Goal: Obtain resource: Download file/media

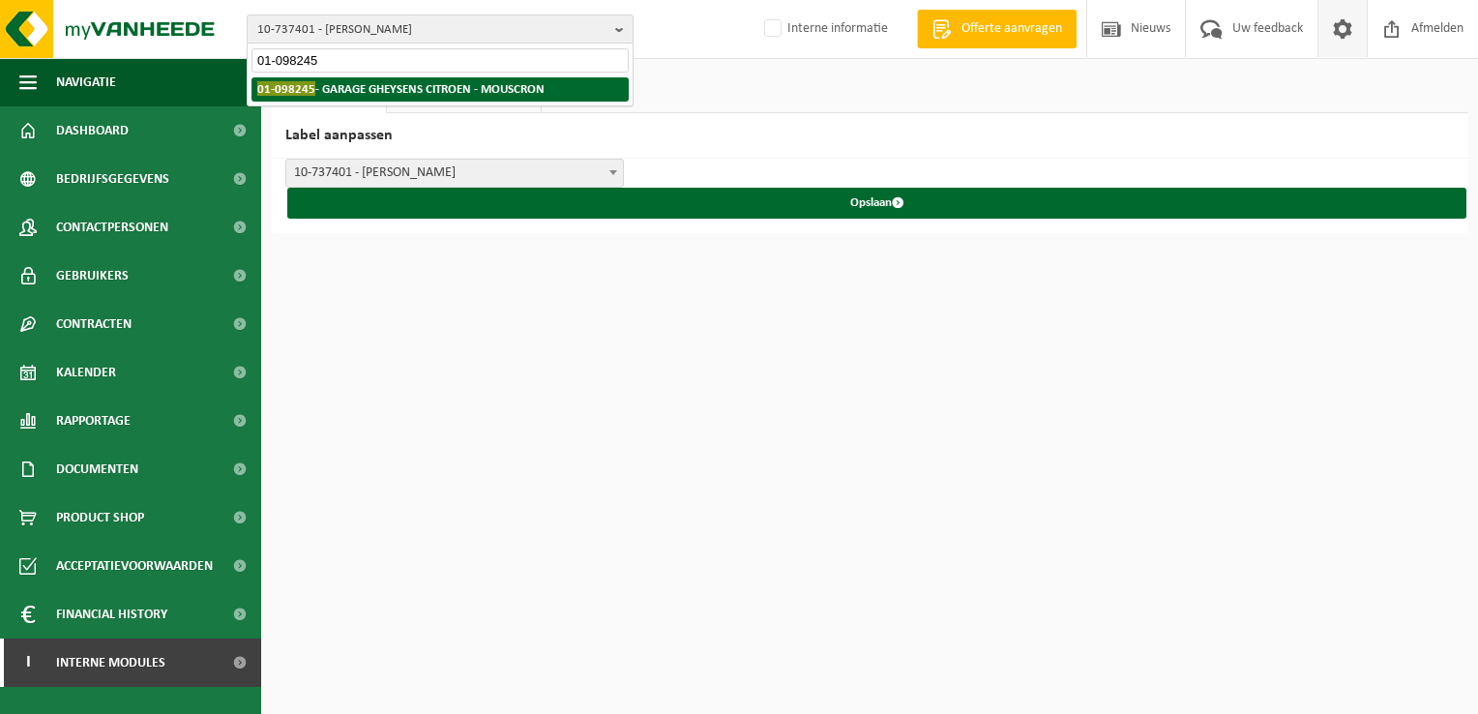
type input "01-098245"
click at [361, 85] on strong "01-098245 - GARAGE GHEYSENS CITROEN - MOUSCRON" at bounding box center [400, 88] width 287 height 15
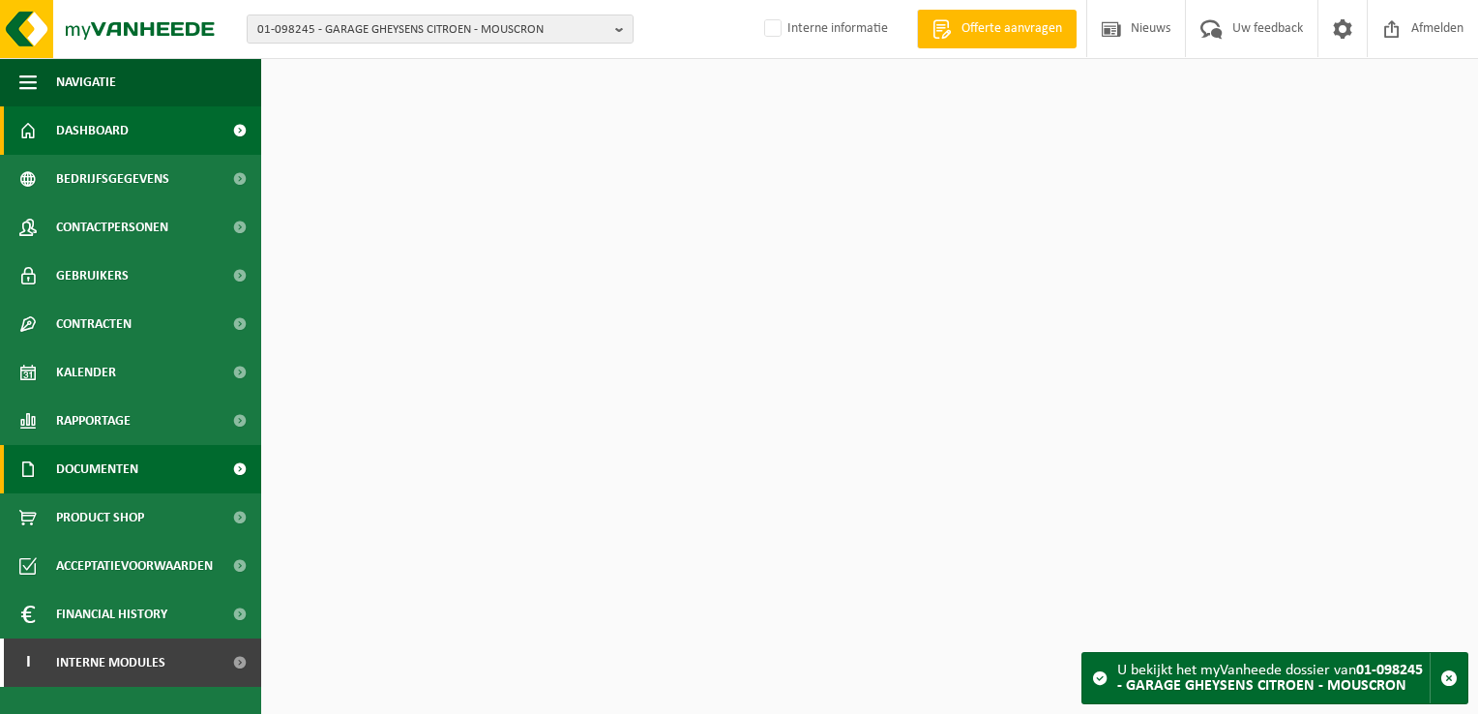
click at [101, 477] on span "Documenten" at bounding box center [97, 469] width 82 height 48
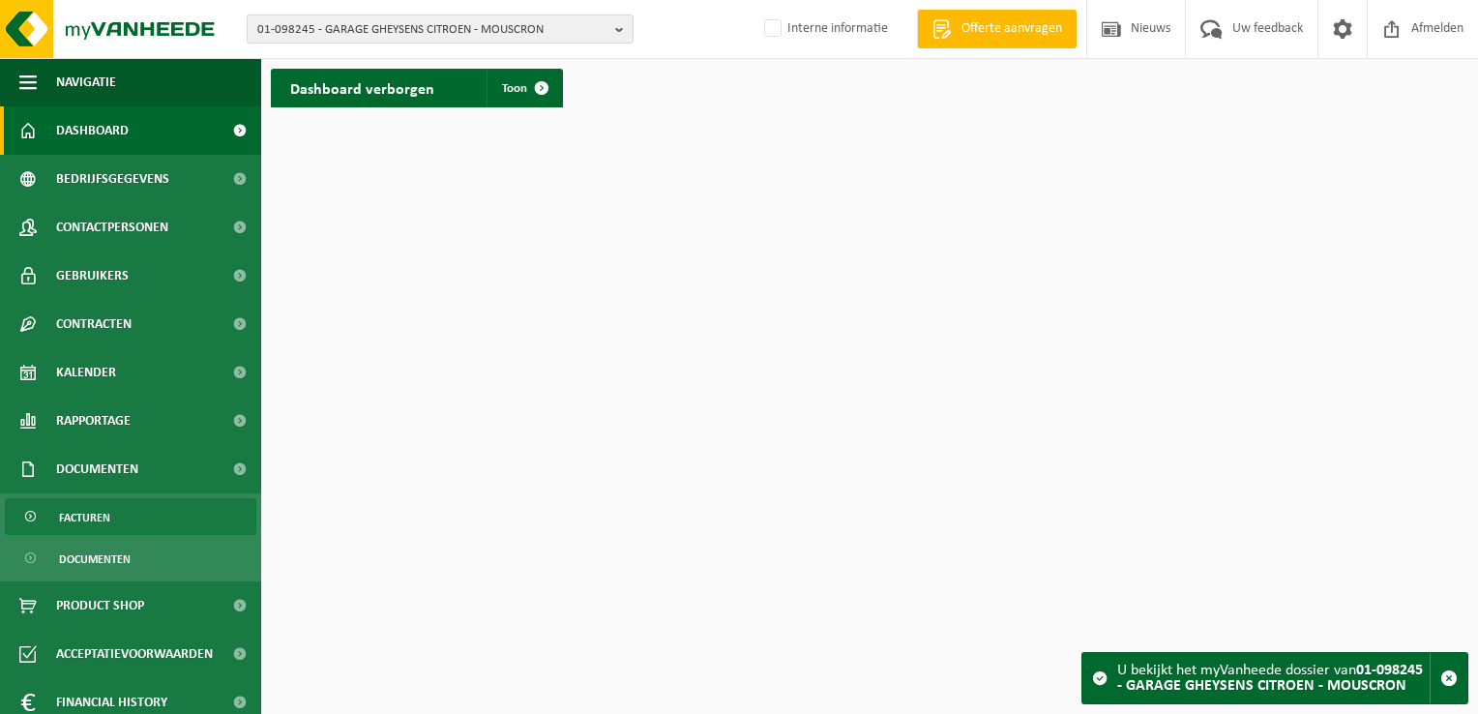
click at [117, 510] on link "Facturen" at bounding box center [131, 516] width 252 height 37
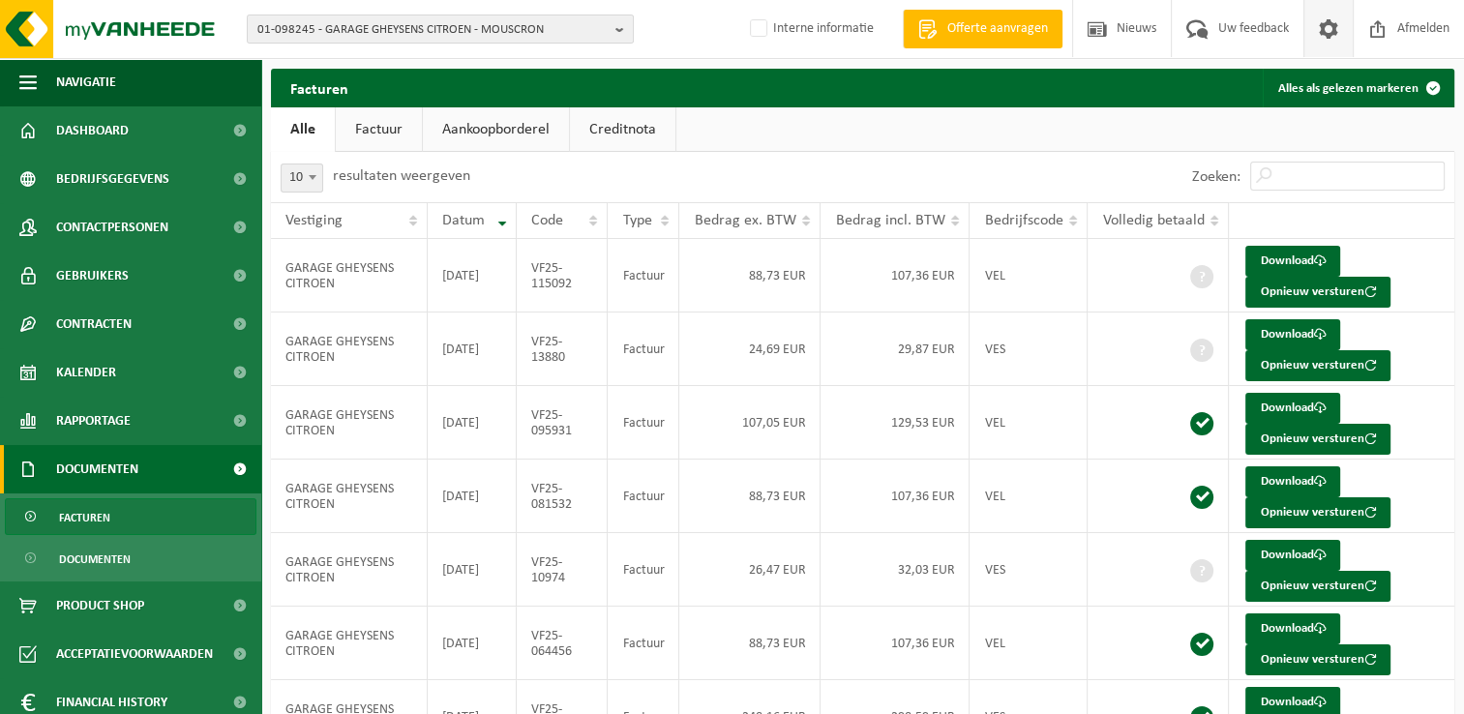
click at [1331, 29] on span at bounding box center [1328, 28] width 29 height 57
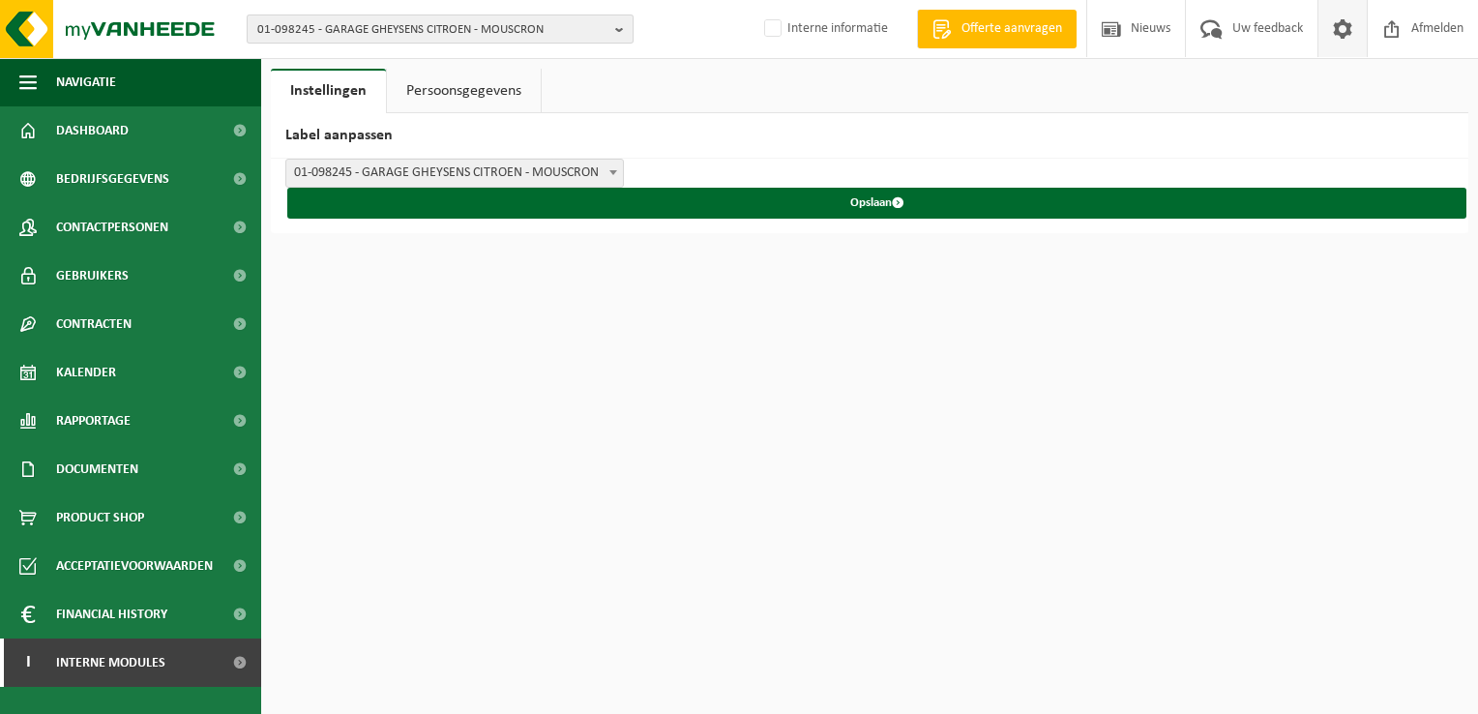
click at [336, 25] on span "01-098245 - GARAGE GHEYSENS CITROEN - MOUSCRON" at bounding box center [432, 29] width 350 height 29
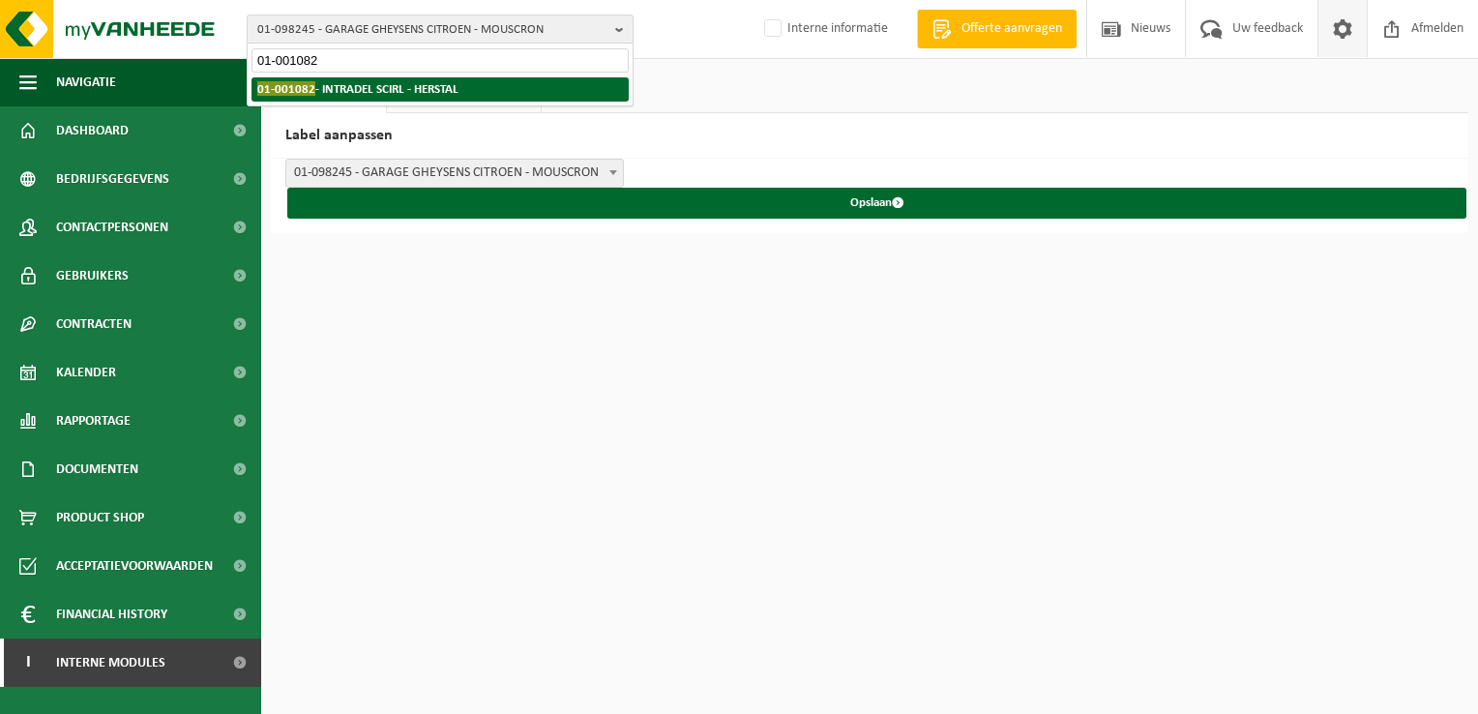
type input "01-001082"
click at [396, 83] on strong "01-001082 - INTRADEL SCIRL - HERSTAL" at bounding box center [357, 88] width 201 height 15
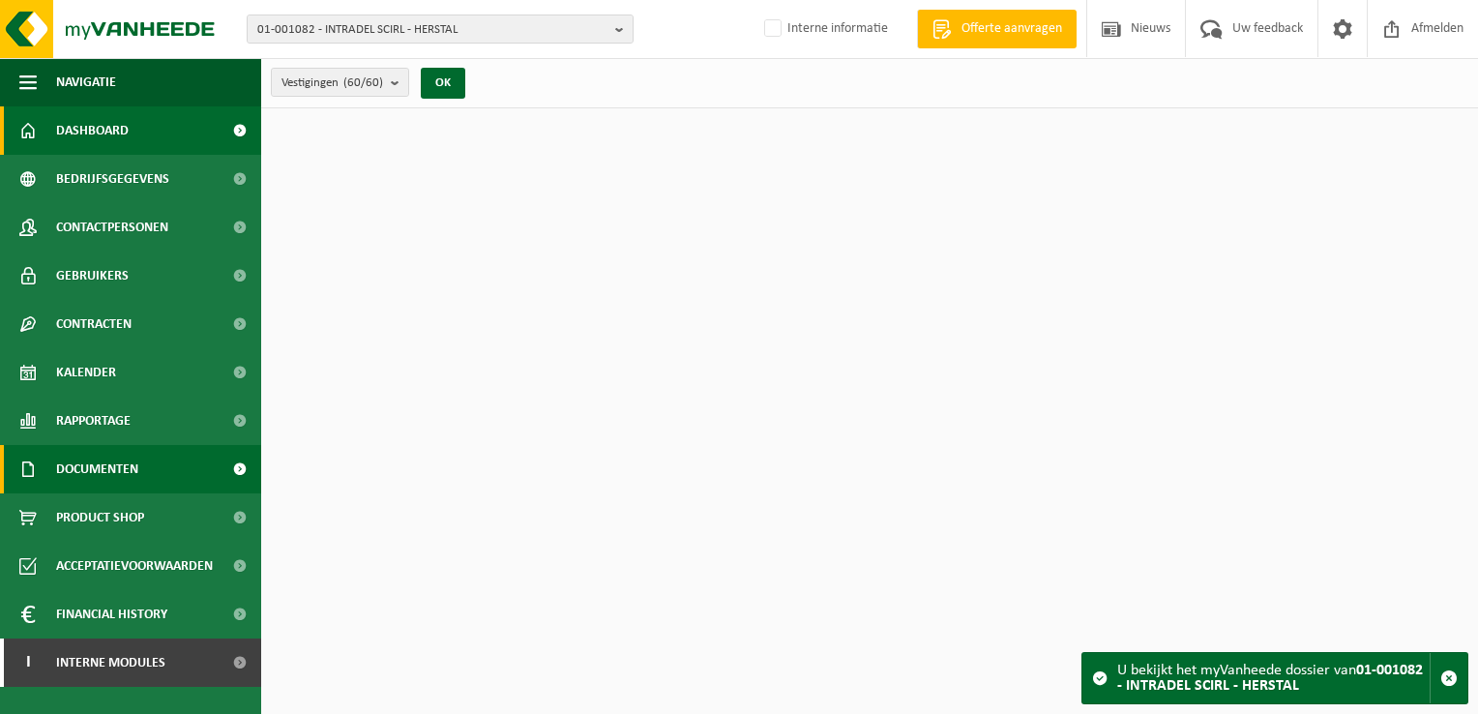
click at [108, 482] on span "Documenten" at bounding box center [97, 469] width 82 height 48
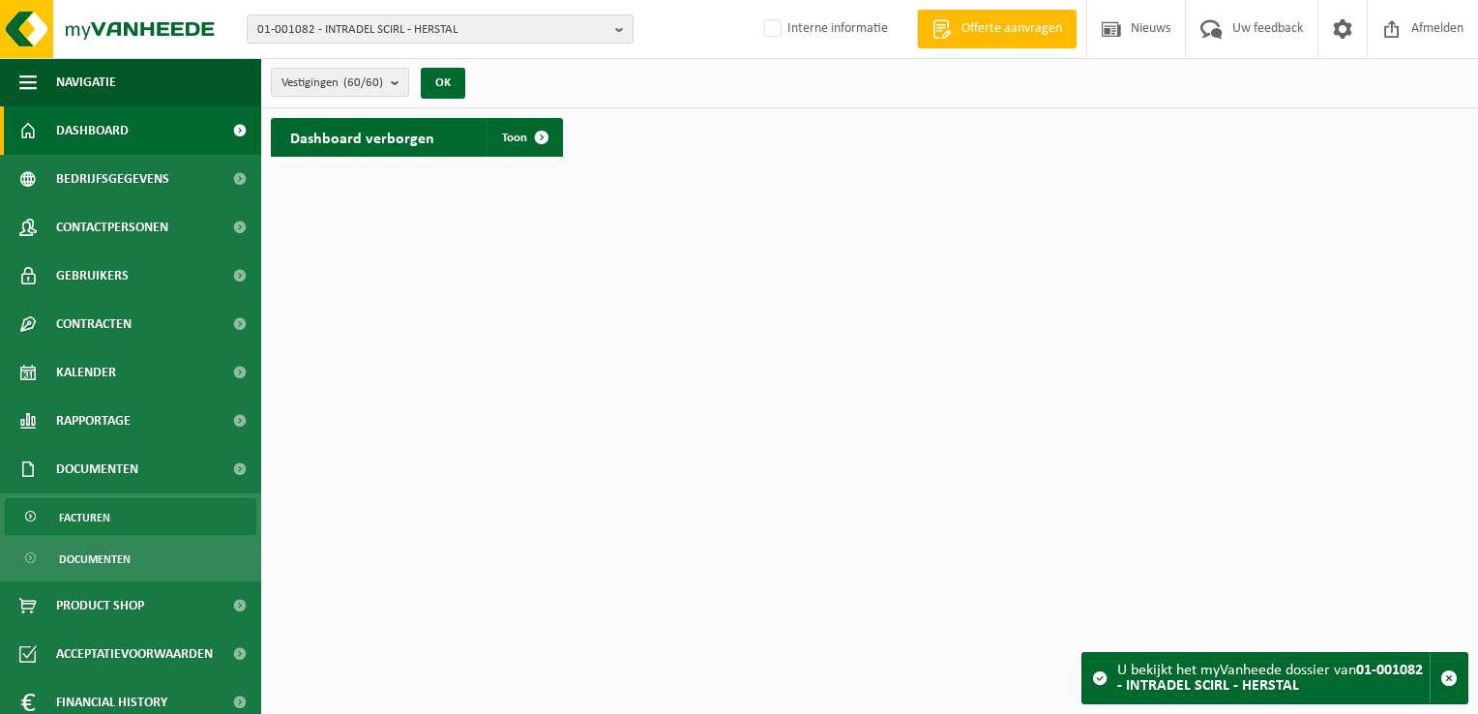
click at [134, 523] on link "Facturen" at bounding box center [131, 516] width 252 height 37
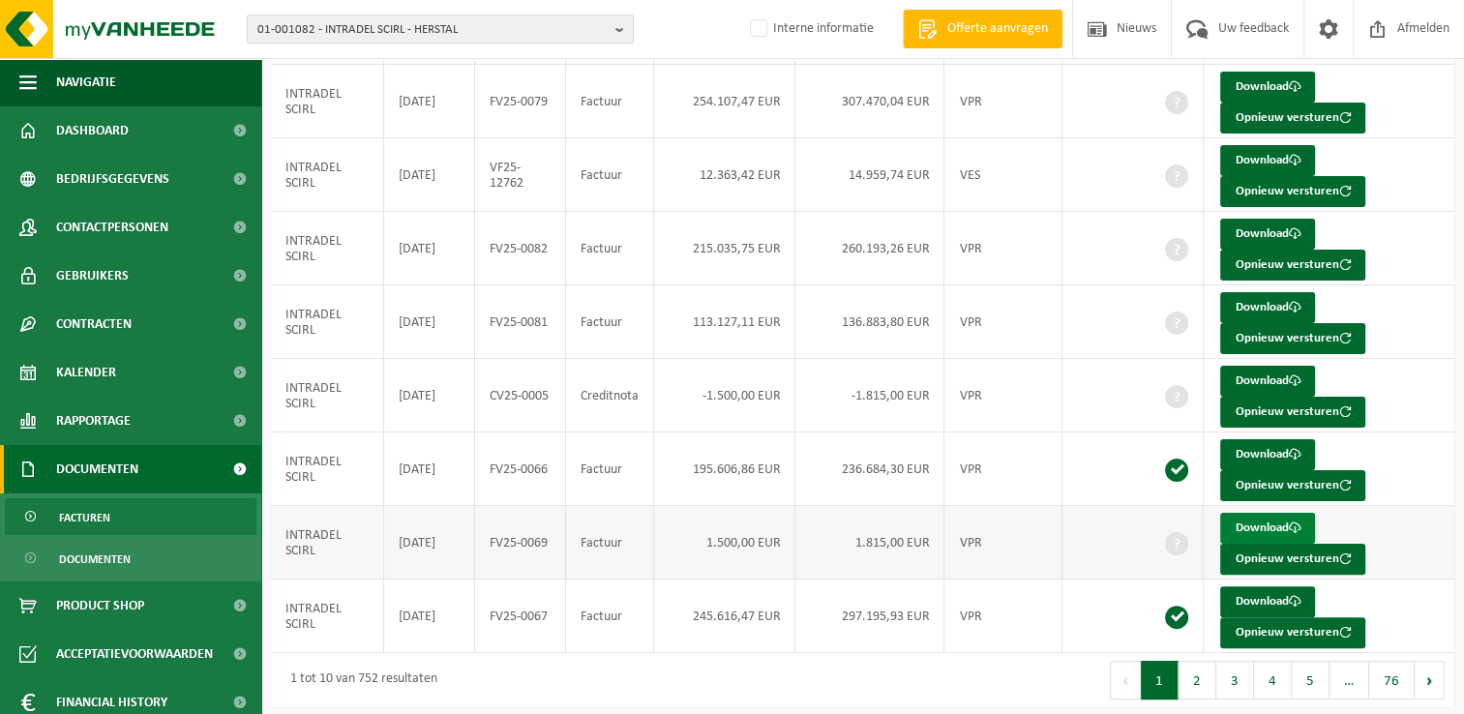
scroll to position [374, 0]
